Goal: Task Accomplishment & Management: Use online tool/utility

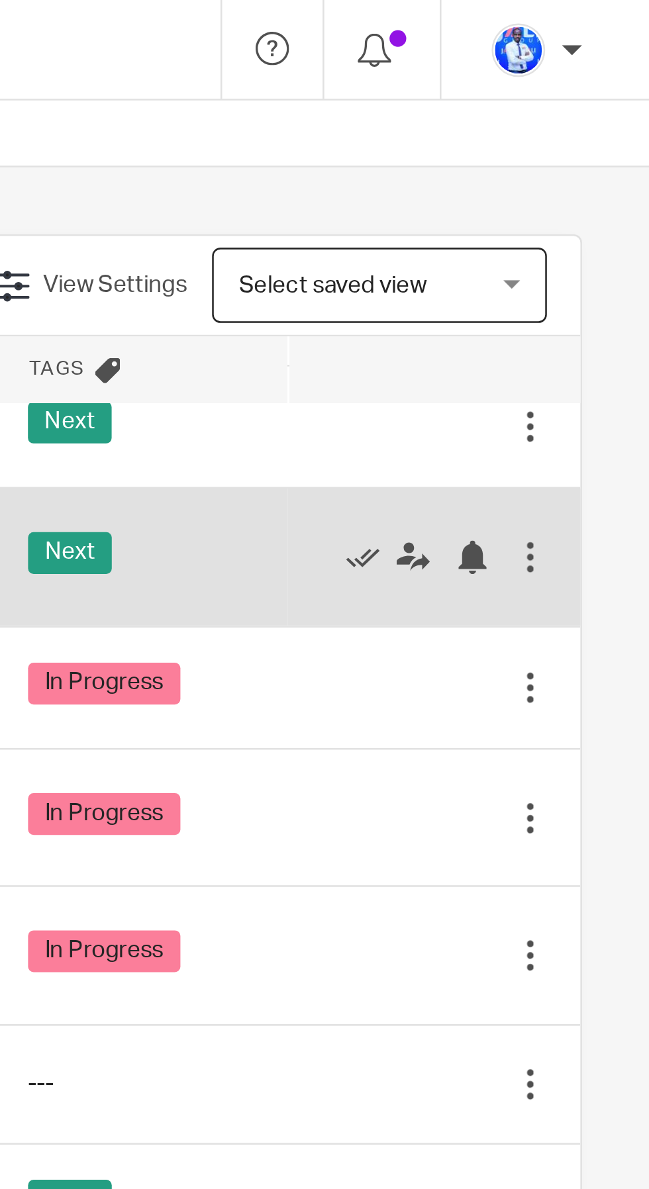
click at [483, 211] on div "Next" at bounding box center [447, 221] width 89 height 20
click at [534, 214] on icon at bounding box center [535, 220] width 13 height 13
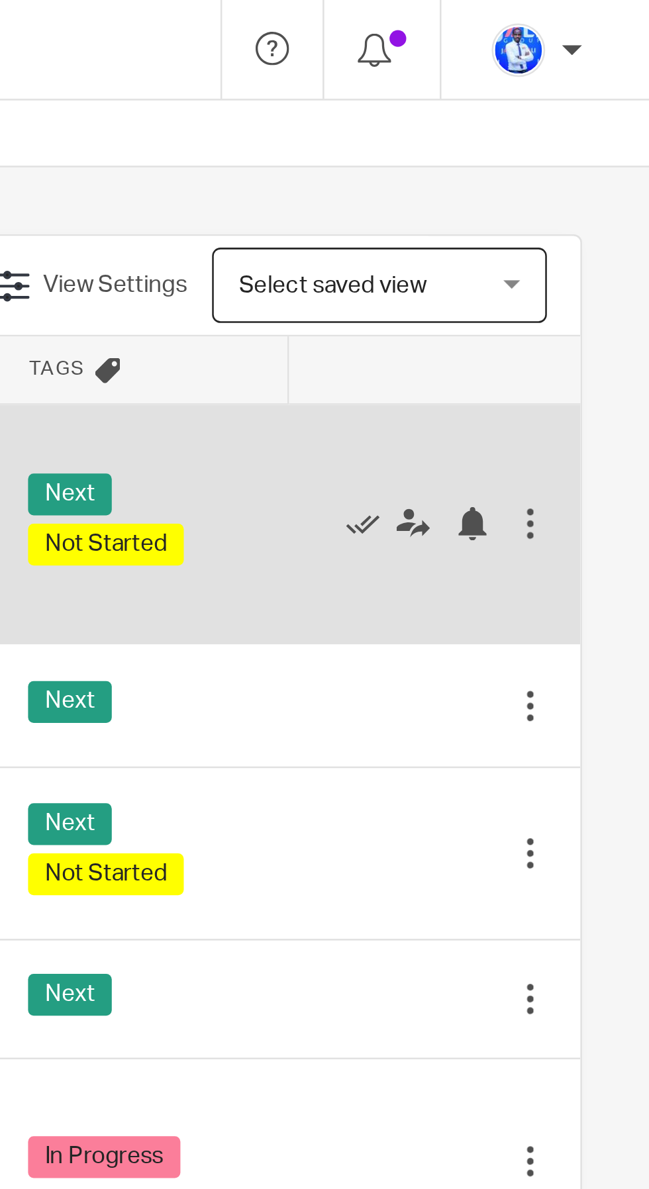
click at [487, 208] on div "Next Not Started" at bounding box center [447, 207] width 89 height 40
click at [536, 209] on icon at bounding box center [535, 207] width 13 height 13
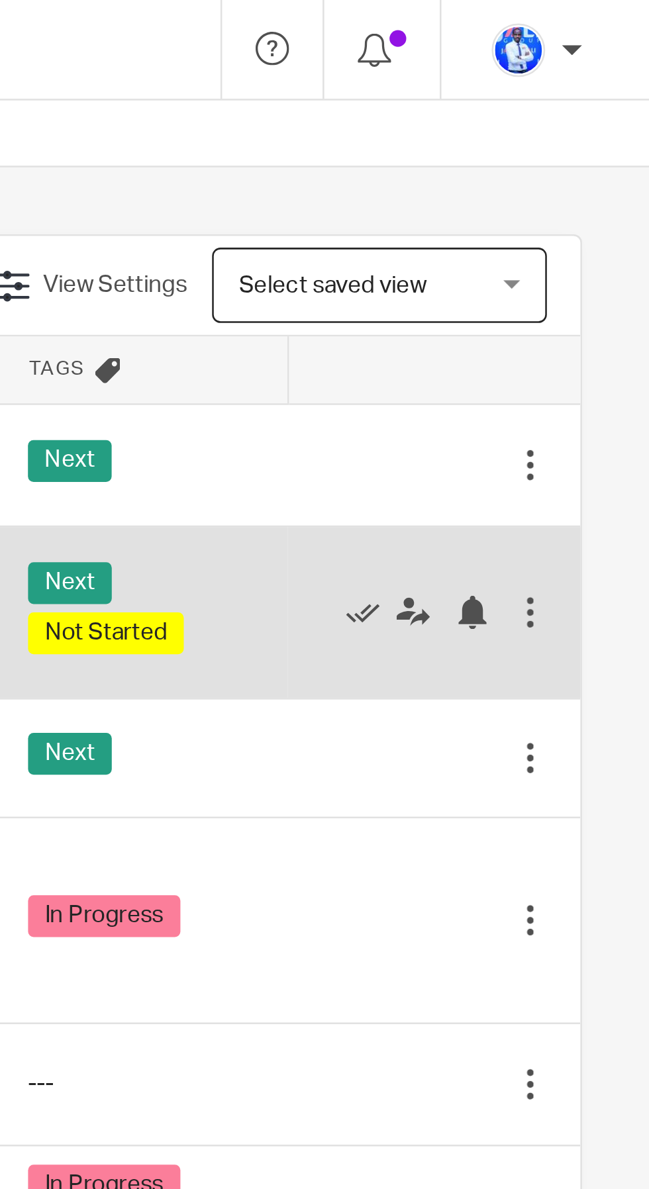
click at [506, 234] on td "Edit task Delete" at bounding box center [564, 243] width 116 height 68
click at [538, 236] on icon at bounding box center [535, 242] width 13 height 13
